Goal: Navigation & Orientation: Find specific page/section

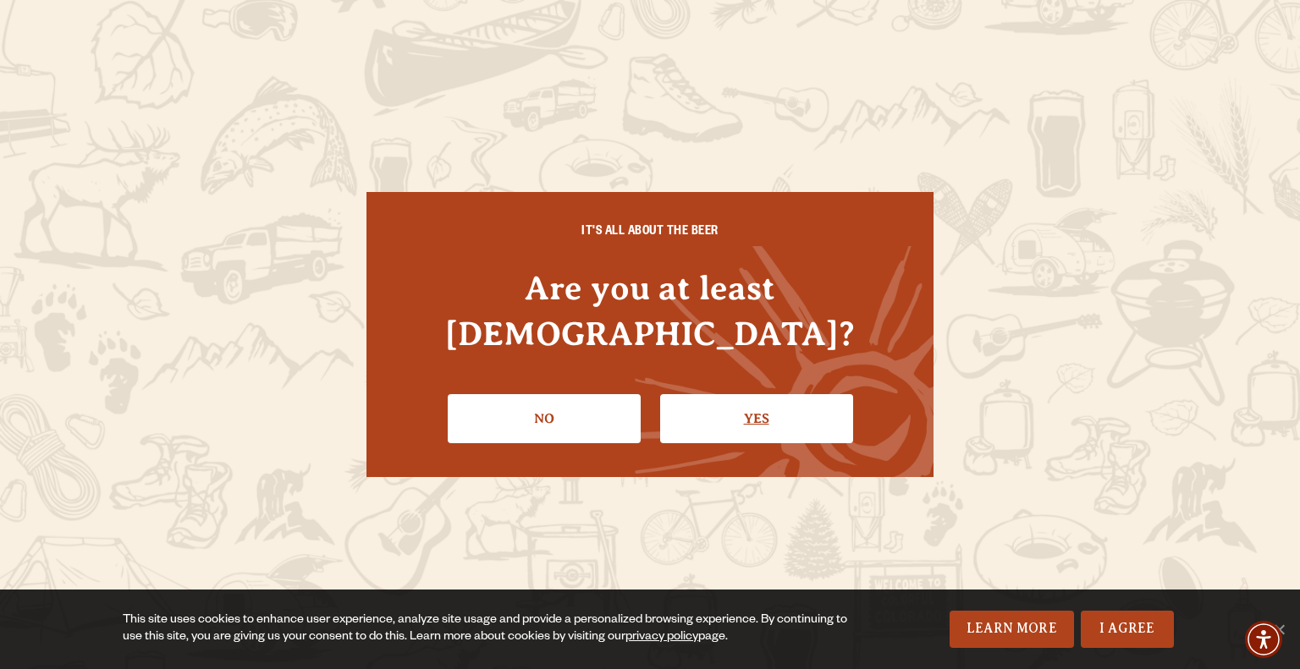
click at [749, 399] on link "Yes" at bounding box center [756, 418] width 193 height 49
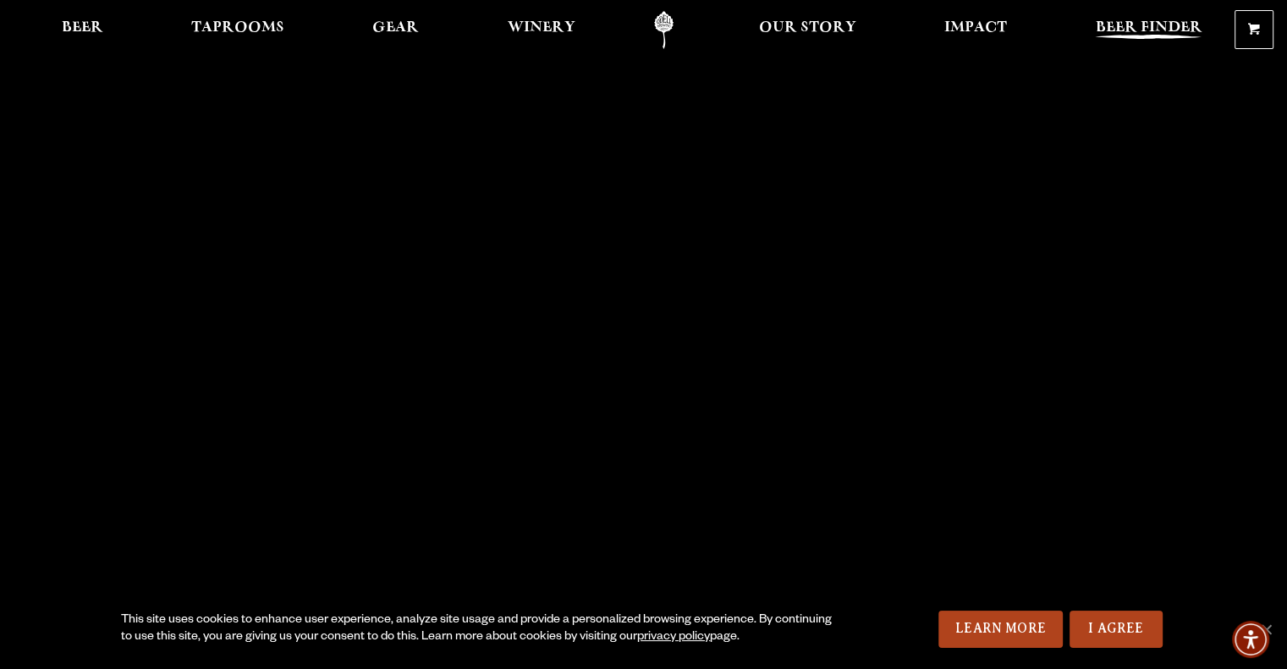
click at [1097, 26] on span "Beer Finder" at bounding box center [1148, 28] width 107 height 14
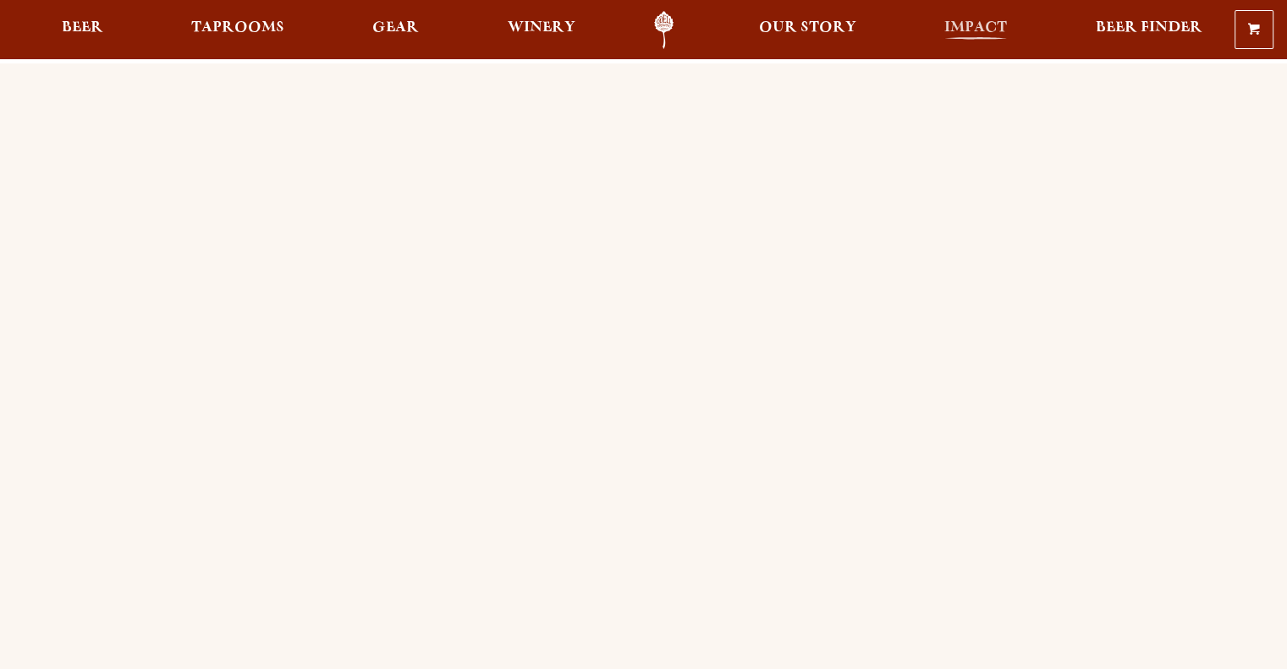
click at [989, 26] on span "Impact" at bounding box center [976, 28] width 63 height 14
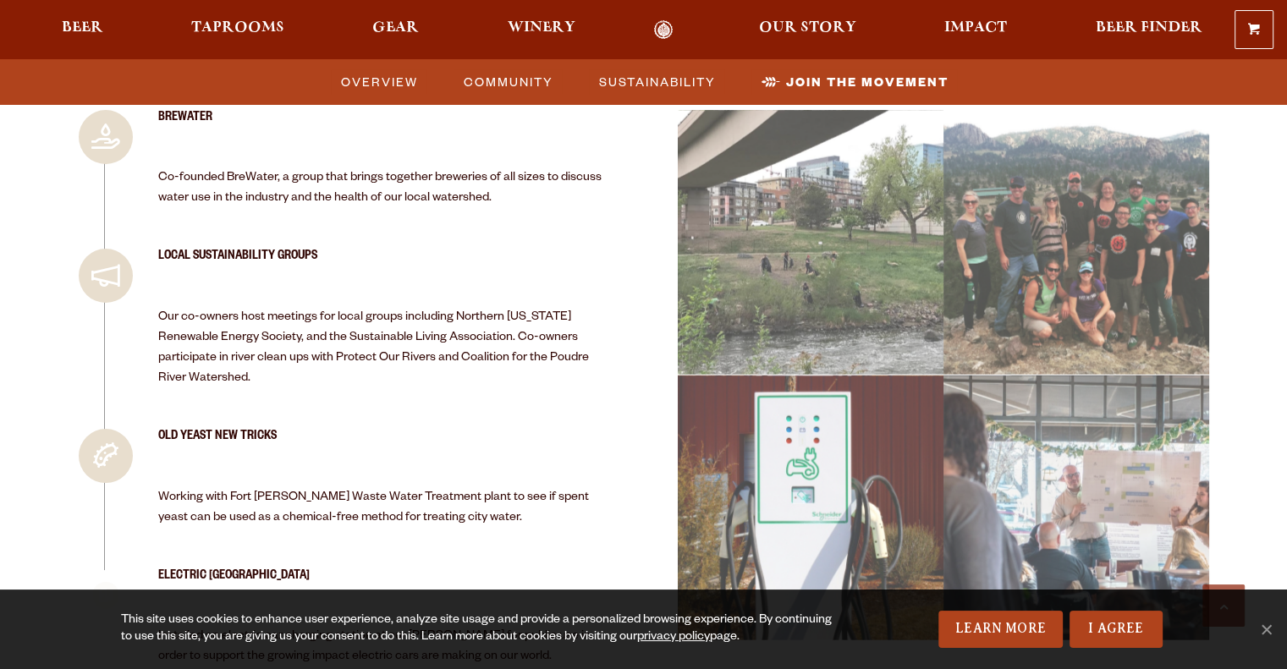
scroll to position [3978, 0]
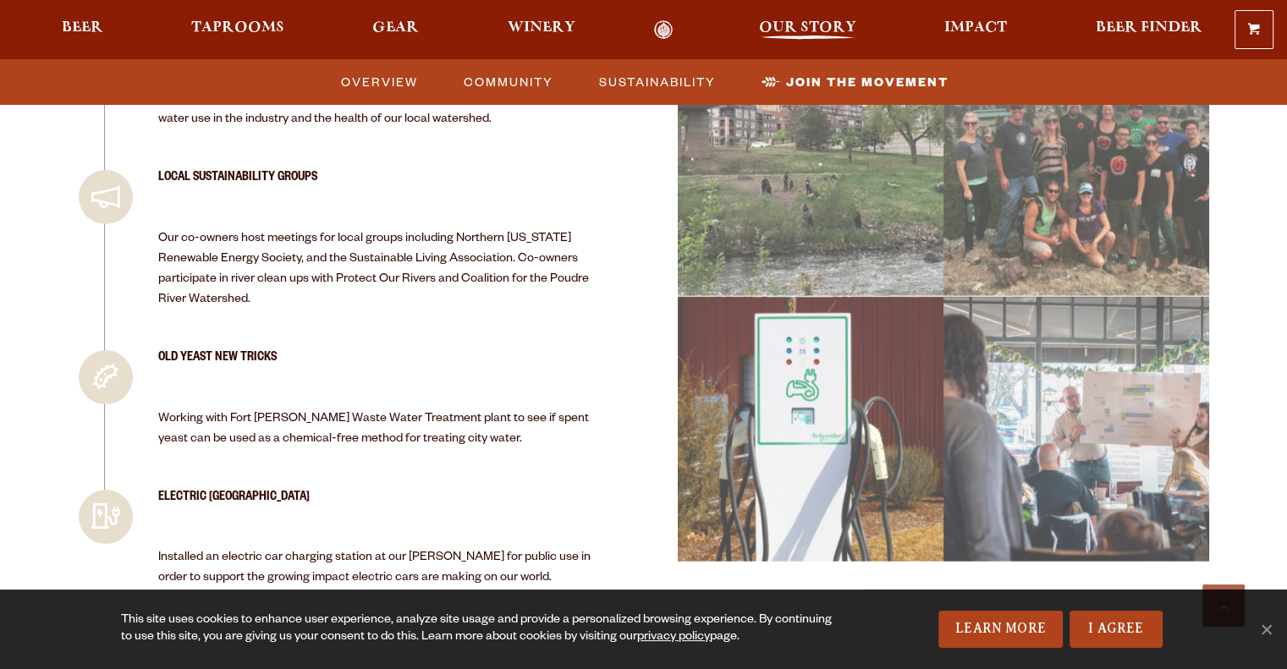
click at [791, 30] on span "Our Story" at bounding box center [807, 28] width 97 height 14
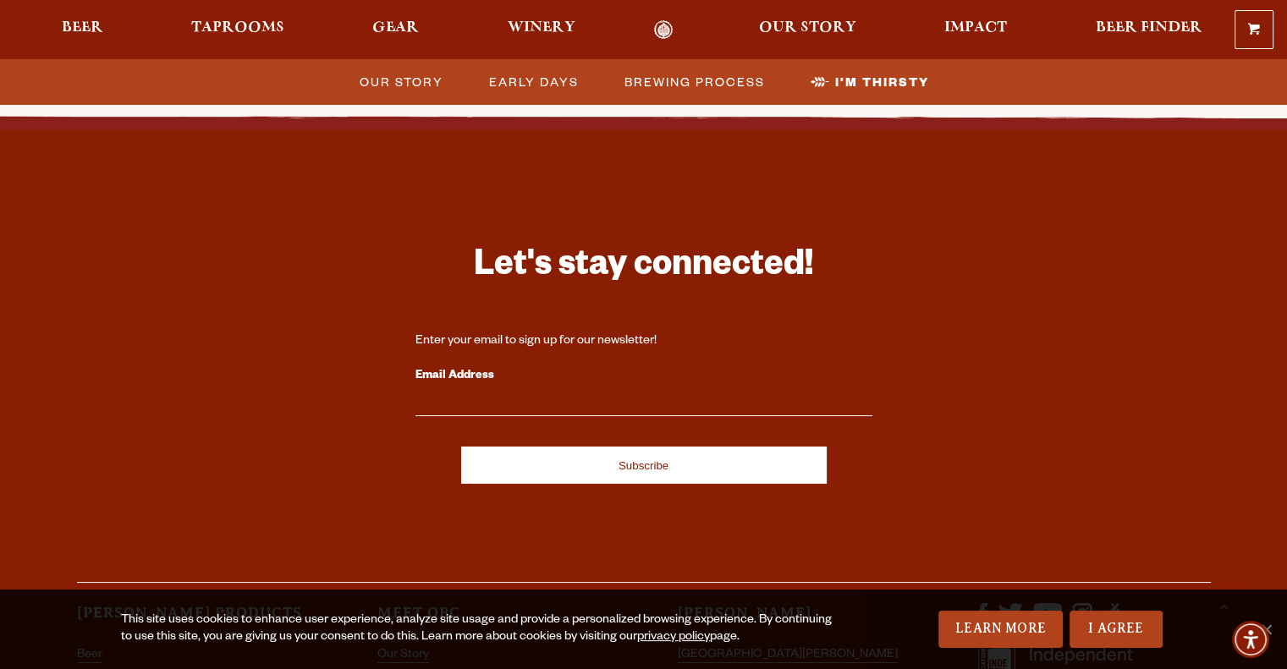
scroll to position [5743, 0]
